Goal: Task Accomplishment & Management: Manage account settings

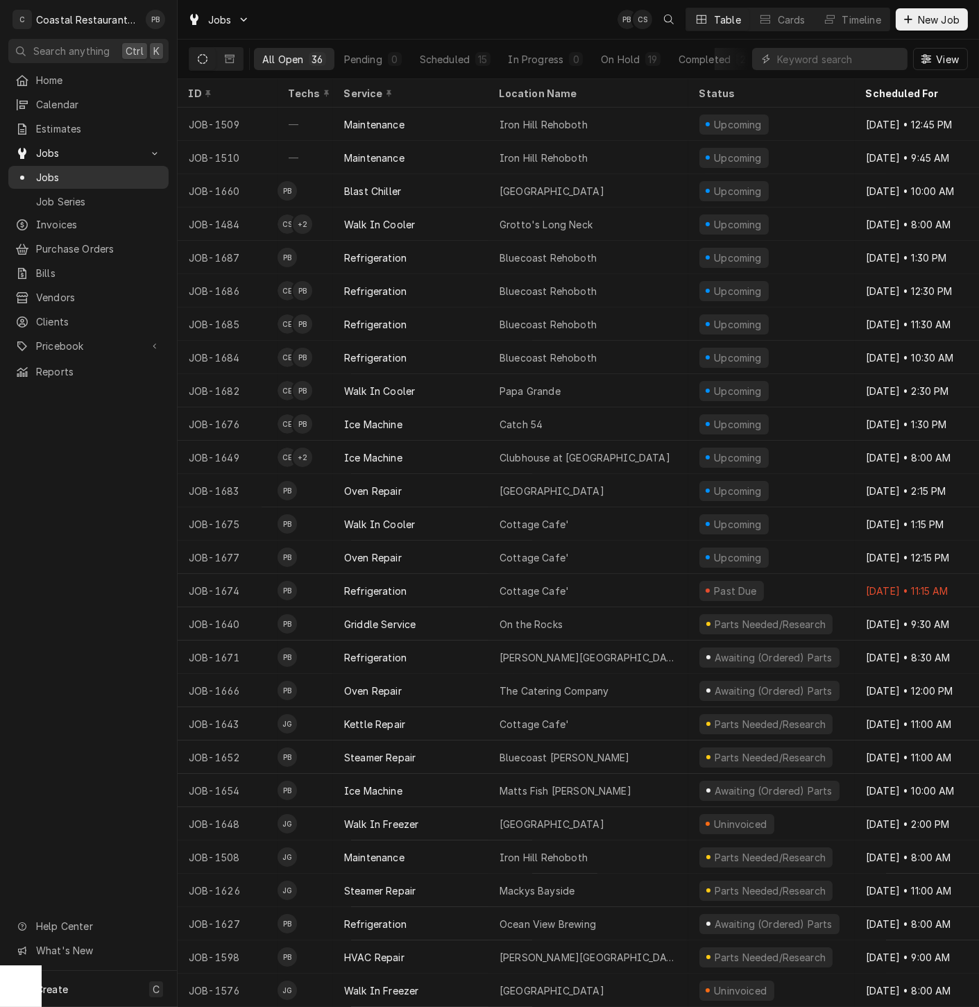
click at [49, 173] on span "Jobs" at bounding box center [99, 177] width 126 height 15
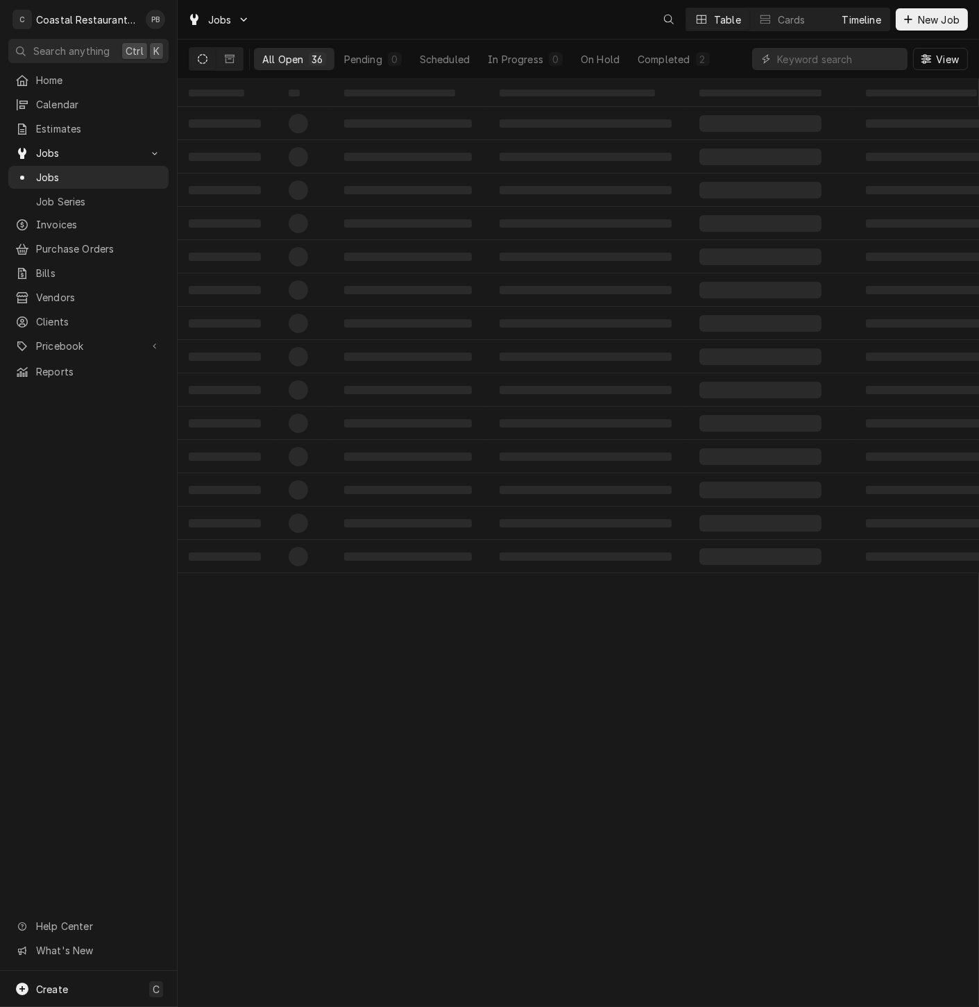
click at [848, 19] on div "Timeline" at bounding box center [862, 19] width 39 height 15
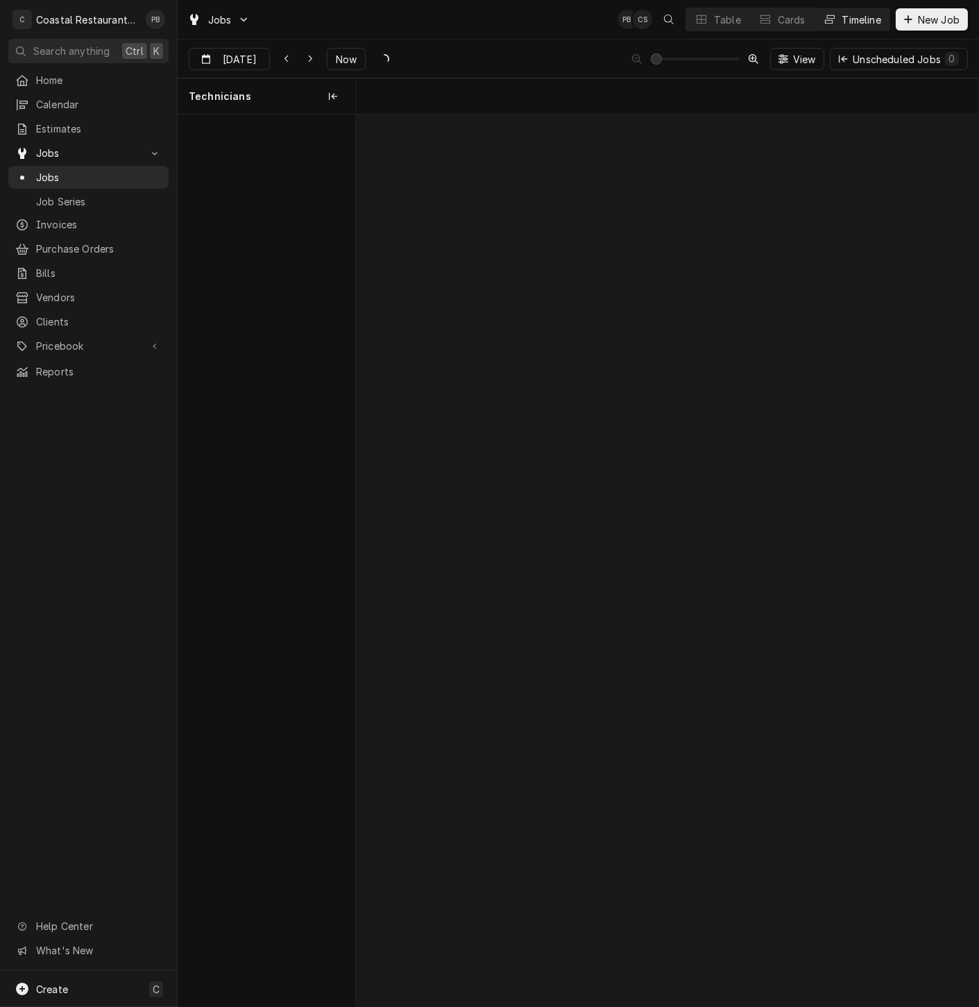
scroll to position [0, 12347]
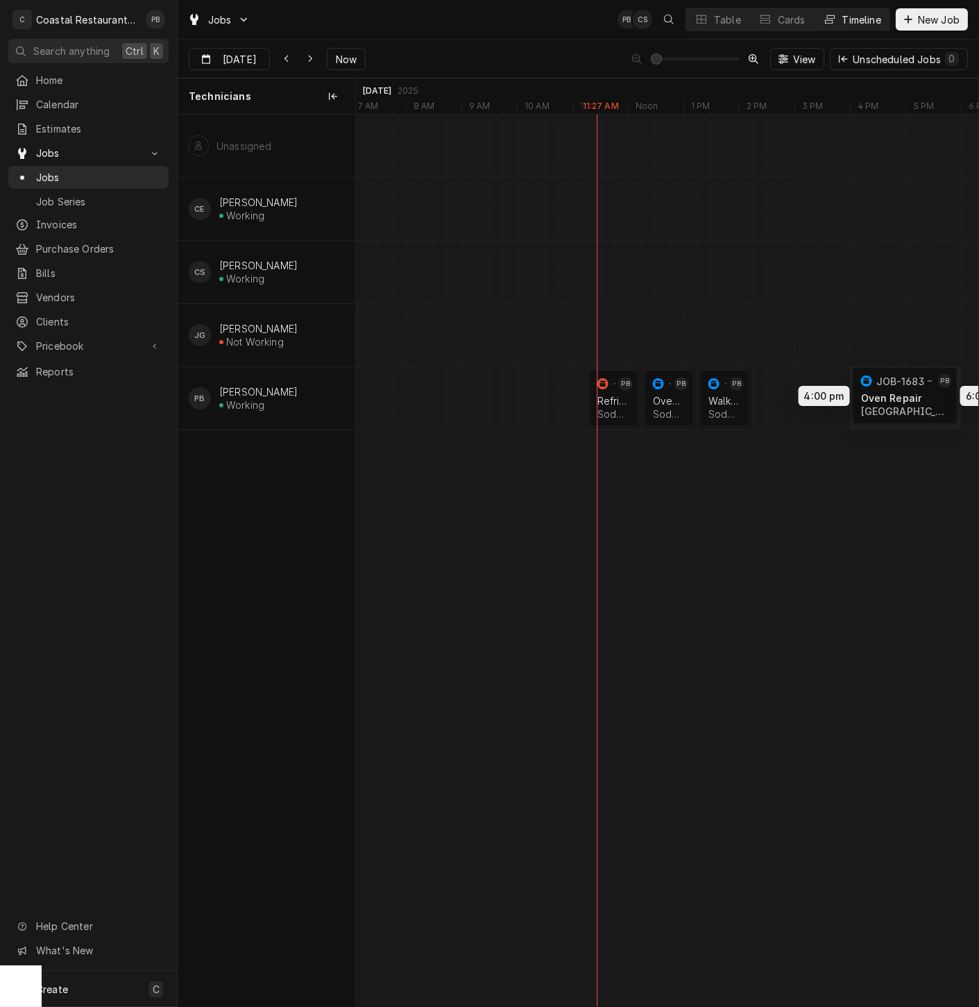
drag, startPoint x: 801, startPoint y: 395, endPoint x: 901, endPoint y: 391, distance: 100.0
click at [901, 391] on div "11:15 AM 12:15 PM JOB-1674 PB Refrigeration Sodel Concepts | [PERSON_NAME][GEOG…" at bounding box center [667, 561] width 623 height 892
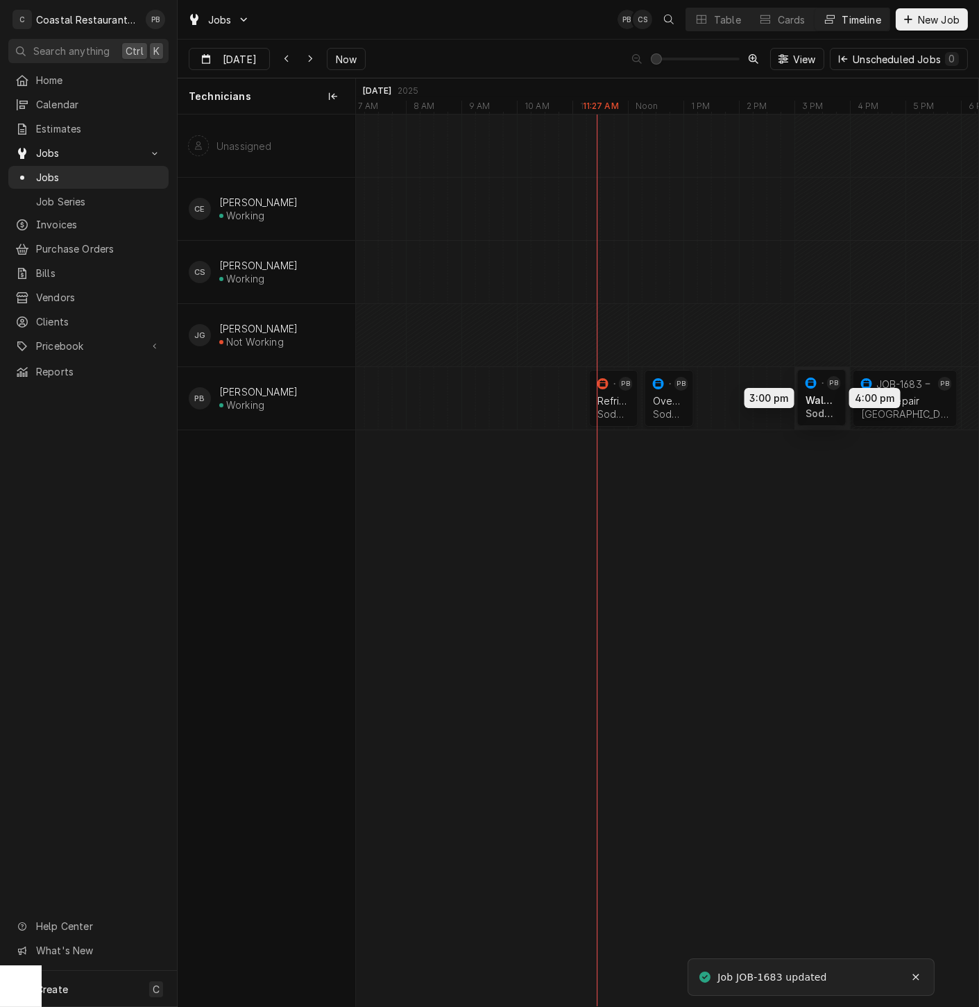
drag, startPoint x: 720, startPoint y: 397, endPoint x: 815, endPoint y: 396, distance: 95.1
click at [815, 396] on div "11:15 AM 12:15 PM JOB-1674 PB Refrigeration Sodel Concepts | [PERSON_NAME][GEOG…" at bounding box center [667, 561] width 623 height 892
drag, startPoint x: 668, startPoint y: 403, endPoint x: 764, endPoint y: 399, distance: 95.8
click at [764, 399] on div "11:15 AM 12:15 PM JOB-1674 PB Refrigeration Sodel Concepts | [PERSON_NAME][GEOG…" at bounding box center [667, 561] width 623 height 892
drag, startPoint x: 611, startPoint y: 396, endPoint x: 709, endPoint y: 402, distance: 98.7
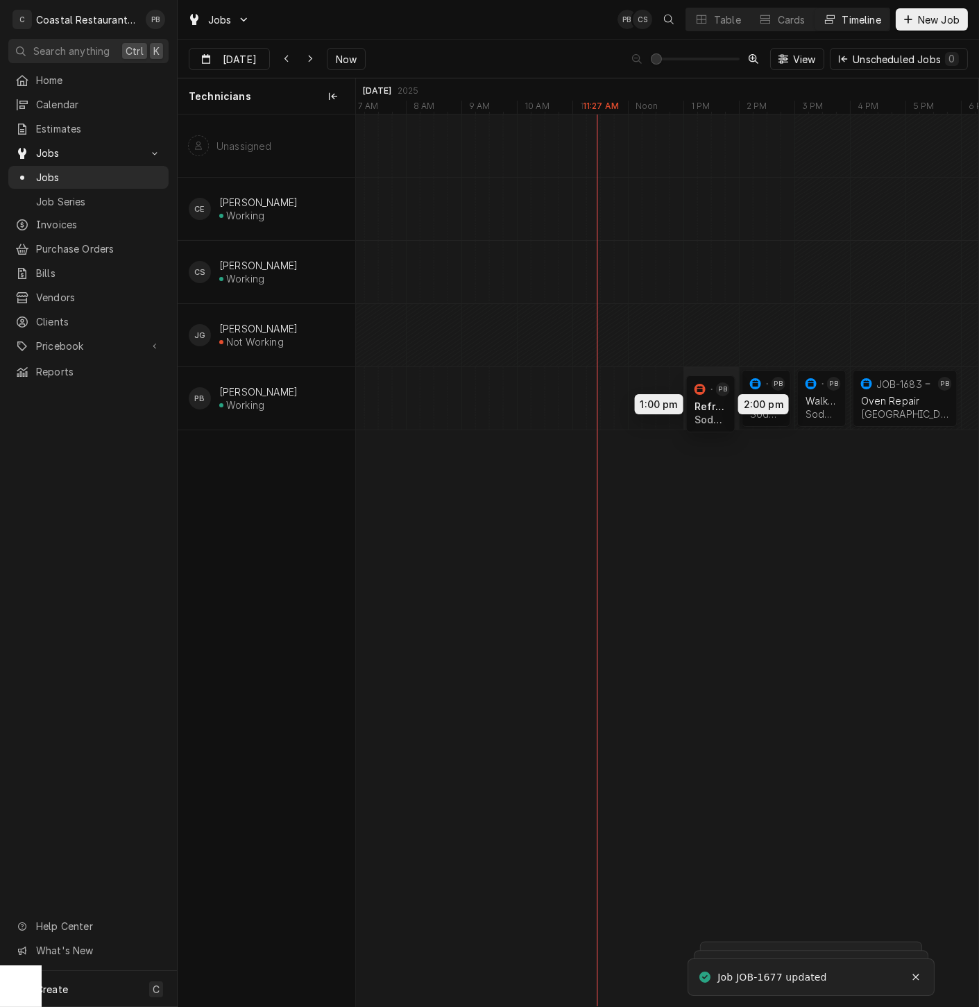
click at [709, 402] on div "1:00 PM 2:00 PM JOB-1674 PB Refrigeration Sodel Concepts | [PERSON_NAME][GEOGRA…" at bounding box center [667, 561] width 623 height 892
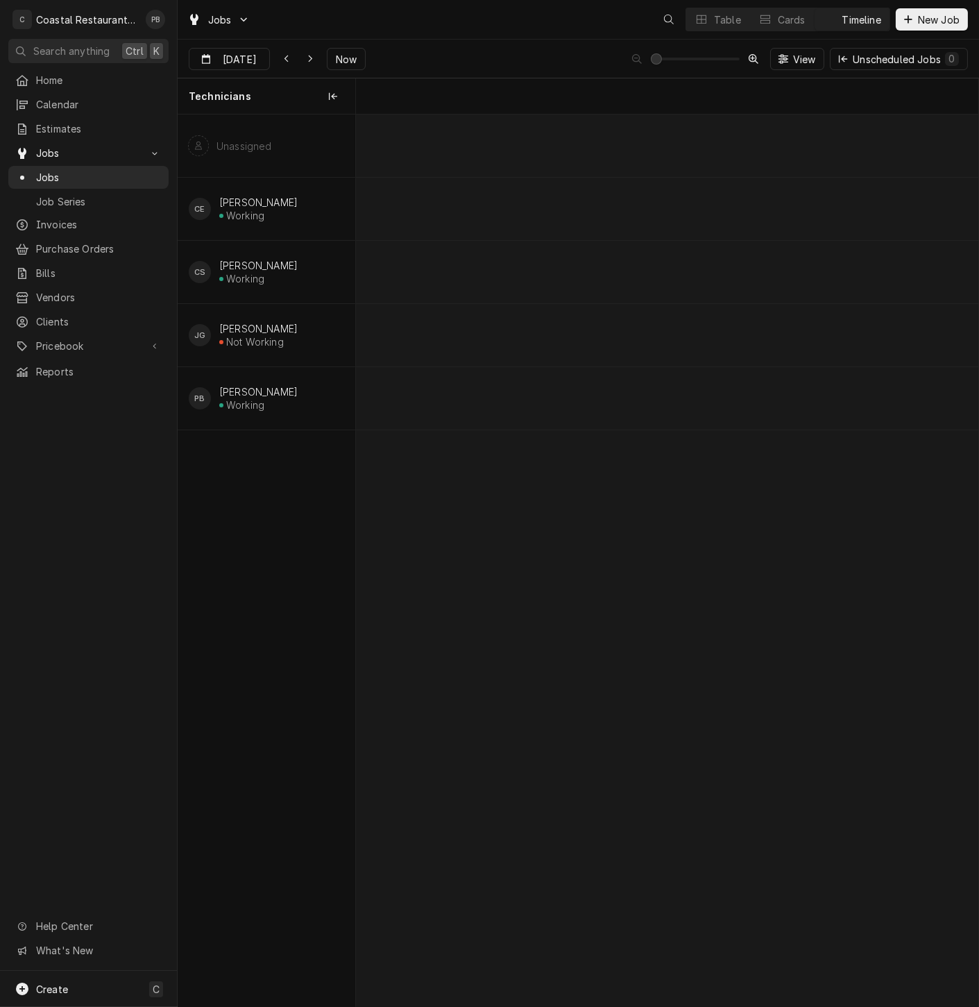
scroll to position [0, 12347]
